Goal: Information Seeking & Learning: Learn about a topic

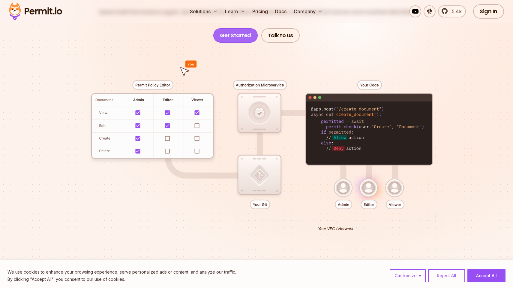
scroll to position [101, 0]
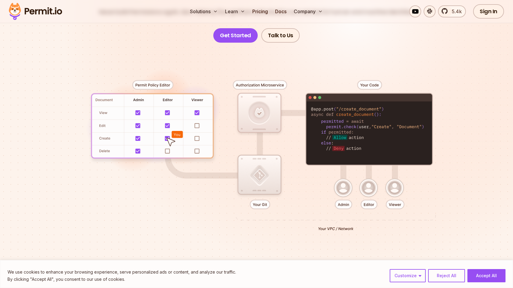
click at [349, 61] on div at bounding box center [257, 153] width 420 height 221
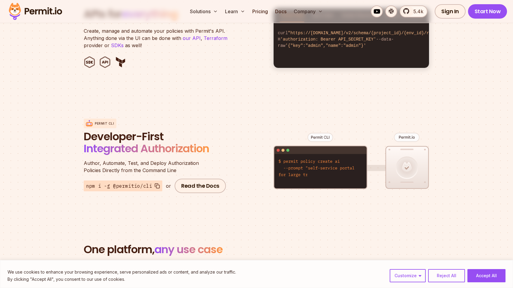
scroll to position [717, 0]
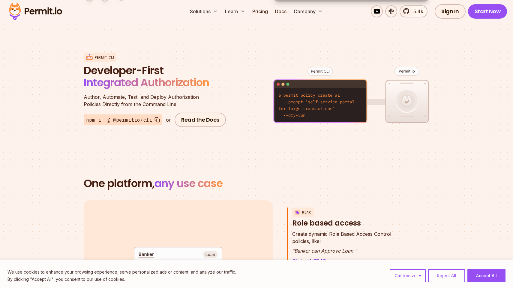
click at [264, 125] on div "Permit CLI Developer-First Integrated Authorization Author, Automate, Test, and…" at bounding box center [257, 90] width 346 height 118
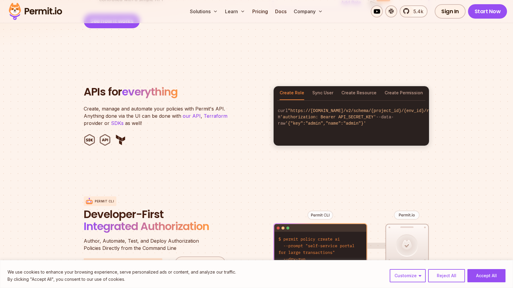
scroll to position [782, 0]
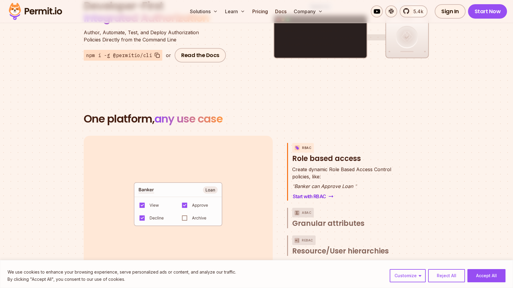
click at [195, 119] on span "any use case" at bounding box center [189, 118] width 68 height 15
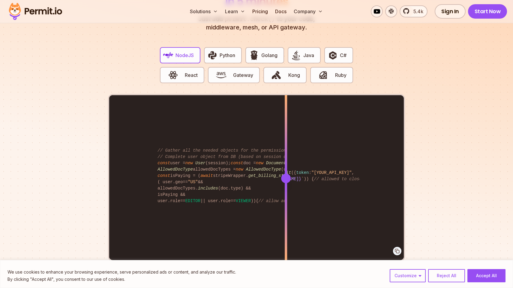
scroll to position [1174, 0]
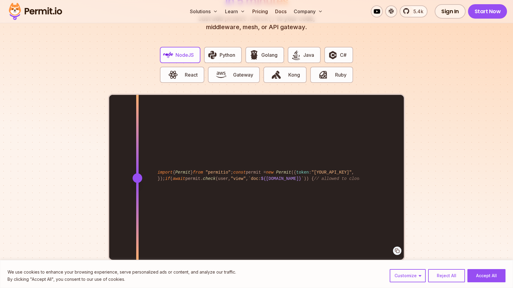
drag, startPoint x: 288, startPoint y: 171, endPoint x: 135, endPoint y: 222, distance: 161.2
click at [136, 222] on div at bounding box center [137, 178] width 2 height 166
click at [128, 75] on div "NodeJS Python Golang Java C# React Gateway Kong Ruby // Gather all the needed o…" at bounding box center [256, 151] width 297 height 219
click at [260, 12] on link "Pricing" at bounding box center [260, 11] width 20 height 12
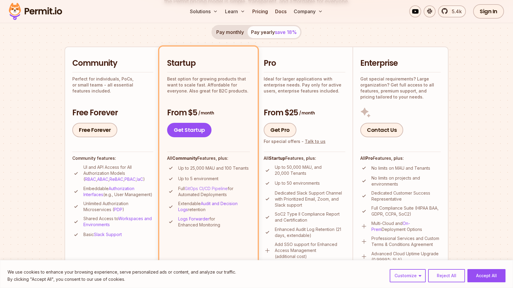
scroll to position [114, 0]
click at [101, 212] on p "Unlimited Authorization Microservices ( PDP )" at bounding box center [118, 206] width 70 height 12
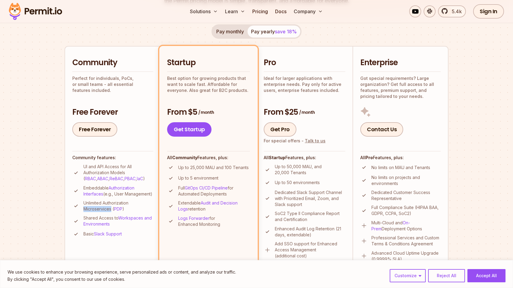
click at [101, 212] on p "Unlimited Authorization Microservices ( PDP )" at bounding box center [118, 206] width 70 height 12
click at [110, 224] on p "Shared Access to Workspaces and Environments" at bounding box center [118, 221] width 70 height 12
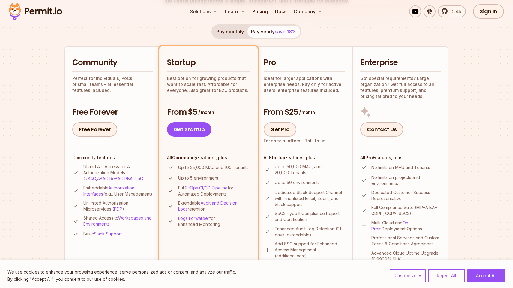
click at [194, 178] on p "Up to 5 environment" at bounding box center [198, 178] width 40 height 6
click at [307, 96] on div "Pro Ideal for larger applications with enterprise needs. Pay only for active us…" at bounding box center [305, 96] width 82 height 79
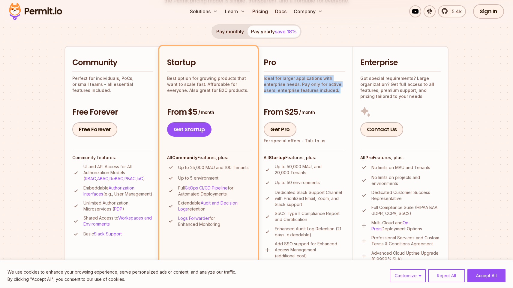
click at [307, 96] on div "Pro Ideal for larger applications with enterprise needs. Pay only for active us…" at bounding box center [305, 96] width 82 height 79
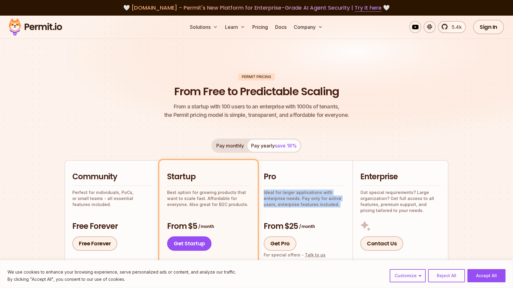
scroll to position [0, 0]
click at [54, 29] on img at bounding box center [35, 27] width 59 height 20
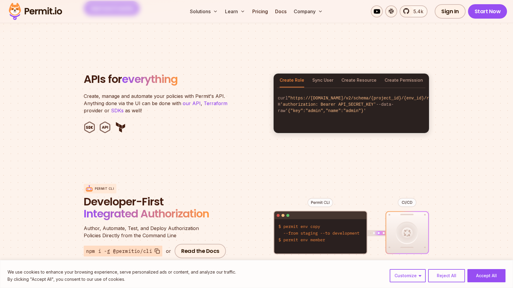
scroll to position [588, 0]
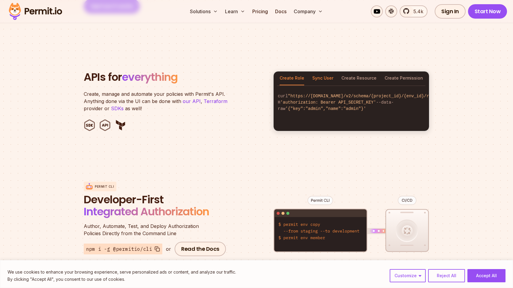
click at [328, 71] on button "Sync User" at bounding box center [323, 78] width 21 height 14
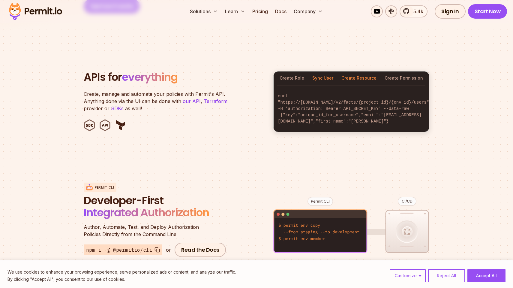
click at [365, 71] on button "Create Resource" at bounding box center [359, 78] width 35 height 14
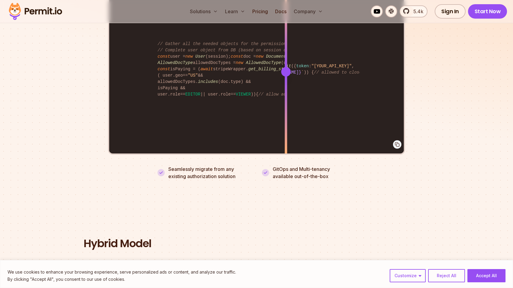
scroll to position [1194, 0]
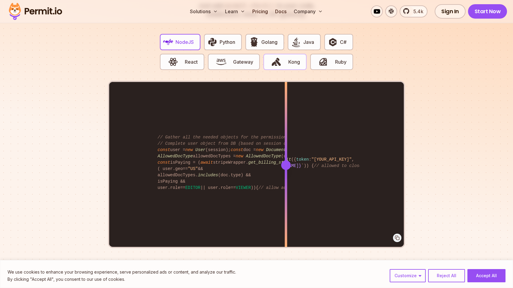
click at [277, 61] on button "Kong" at bounding box center [285, 62] width 43 height 16
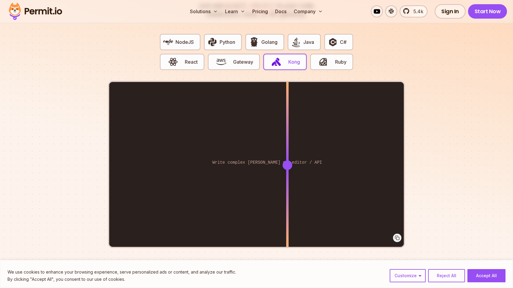
drag, startPoint x: 287, startPoint y: 156, endPoint x: 297, endPoint y: 159, distance: 9.9
click at [292, 160] on div at bounding box center [288, 165] width 10 height 10
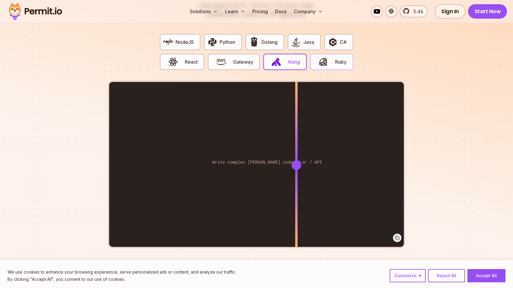
click at [334, 54] on button "Ruby" at bounding box center [331, 62] width 43 height 16
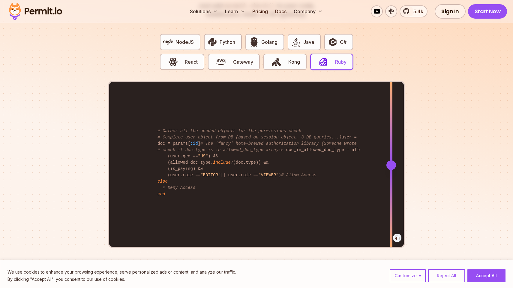
drag, startPoint x: 283, startPoint y: 158, endPoint x: 391, endPoint y: 155, distance: 108.4
click at [391, 160] on div at bounding box center [392, 165] width 10 height 10
click at [170, 58] on img "button" at bounding box center [173, 62] width 10 height 10
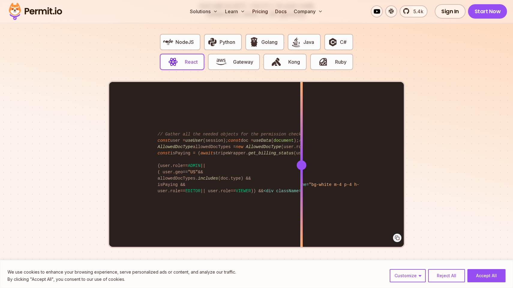
drag, startPoint x: 286, startPoint y: 159, endPoint x: 301, endPoint y: 163, distance: 16.2
click at [302, 163] on div at bounding box center [302, 165] width 2 height 166
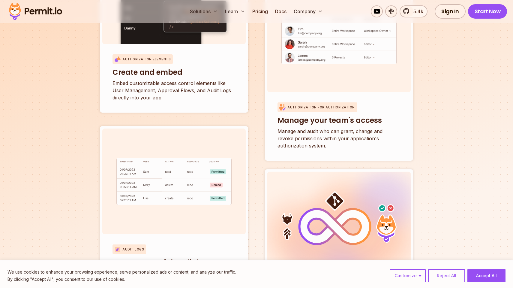
scroll to position [2061, 0]
